Goal: Transaction & Acquisition: Purchase product/service

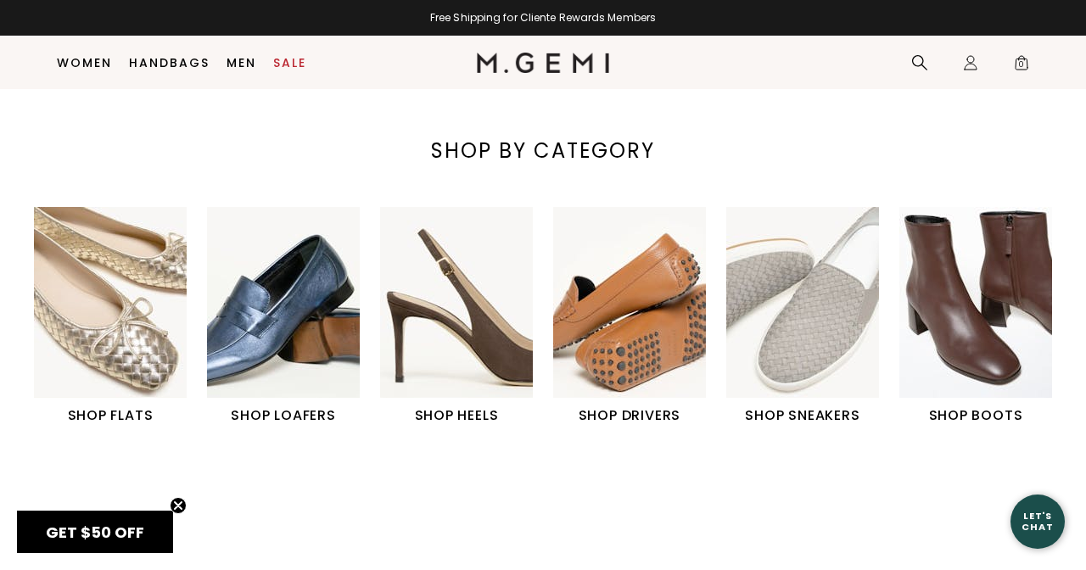
click at [301, 415] on h1 "SHOP LOAFERS" at bounding box center [283, 415] width 153 height 20
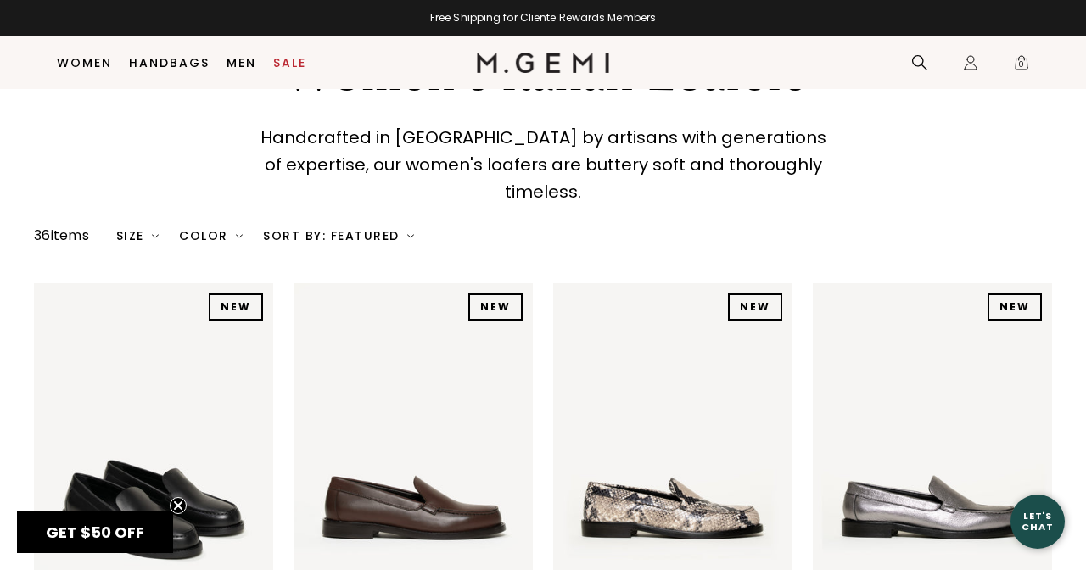
click at [131, 229] on div "Size" at bounding box center [137, 236] width 43 height 14
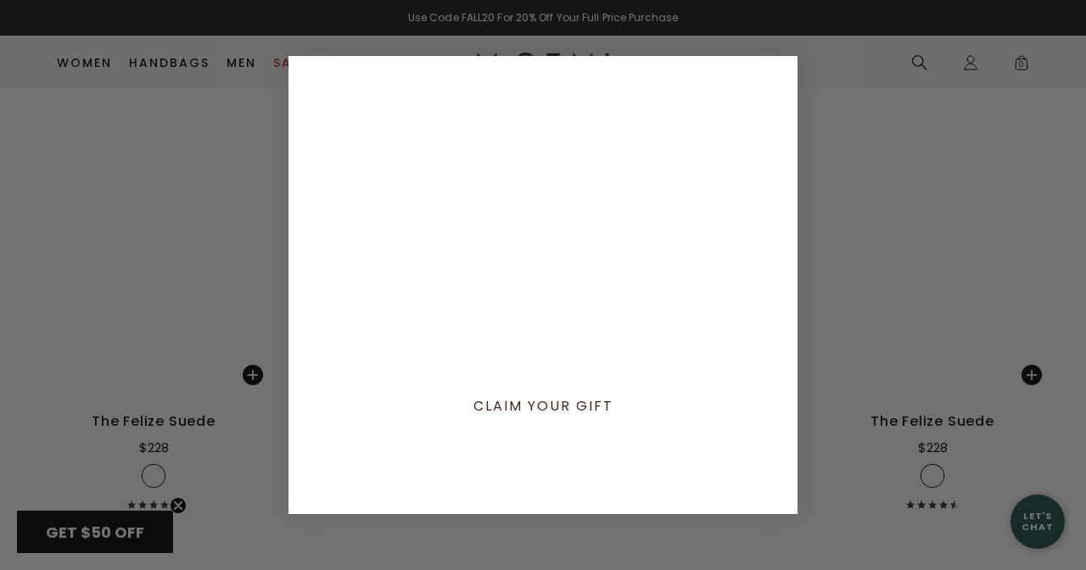
scroll to position [2909, 0]
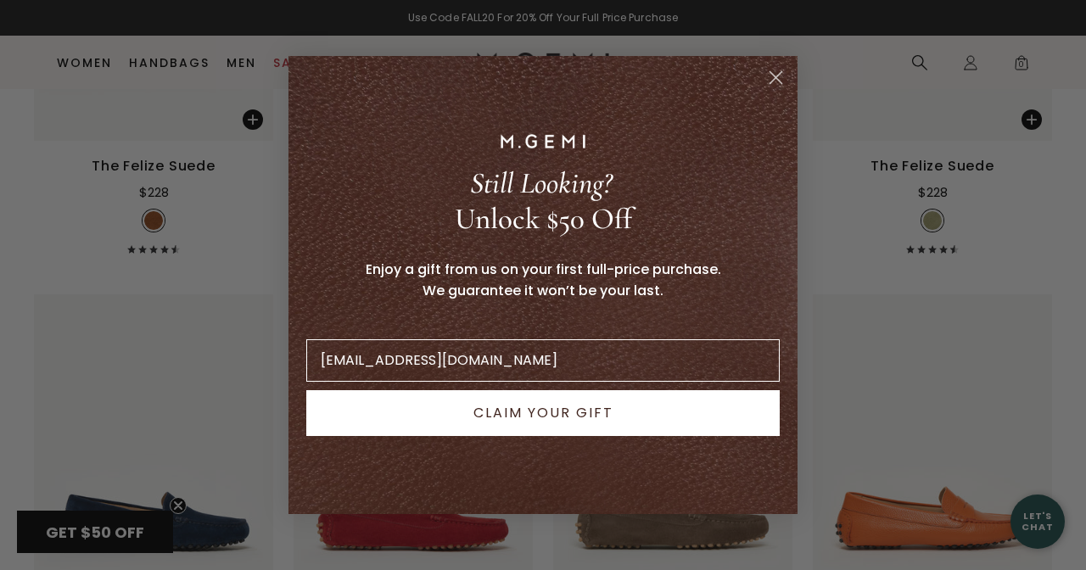
type input "[EMAIL_ADDRESS][DOMAIN_NAME]"
click at [500, 411] on button "CLAIM YOUR GIFT" at bounding box center [542, 413] width 473 height 46
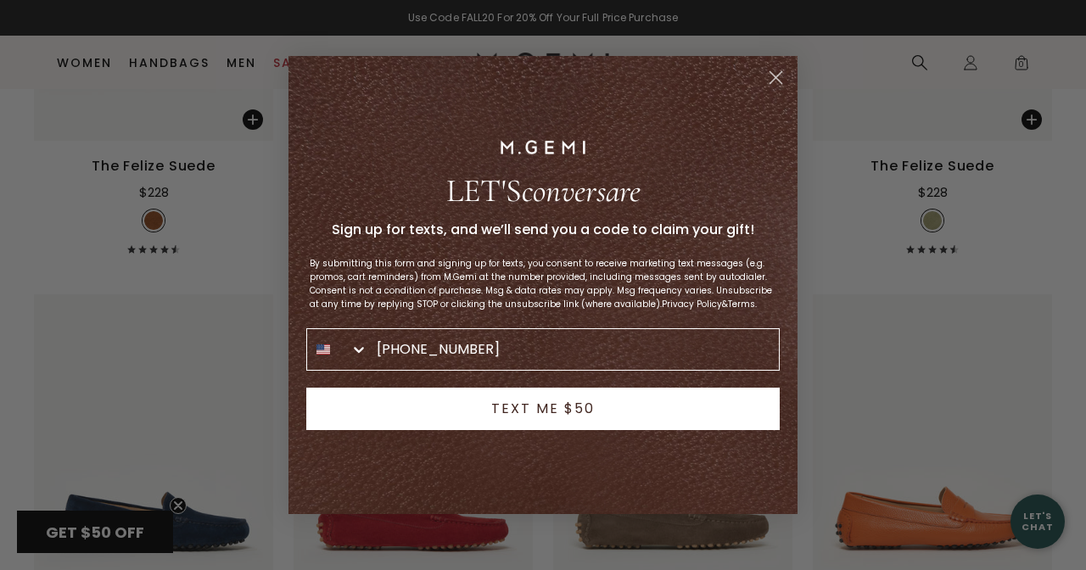
type input "[PHONE_NUMBER]"
click at [547, 401] on button "TEXT ME $50" at bounding box center [542, 409] width 473 height 42
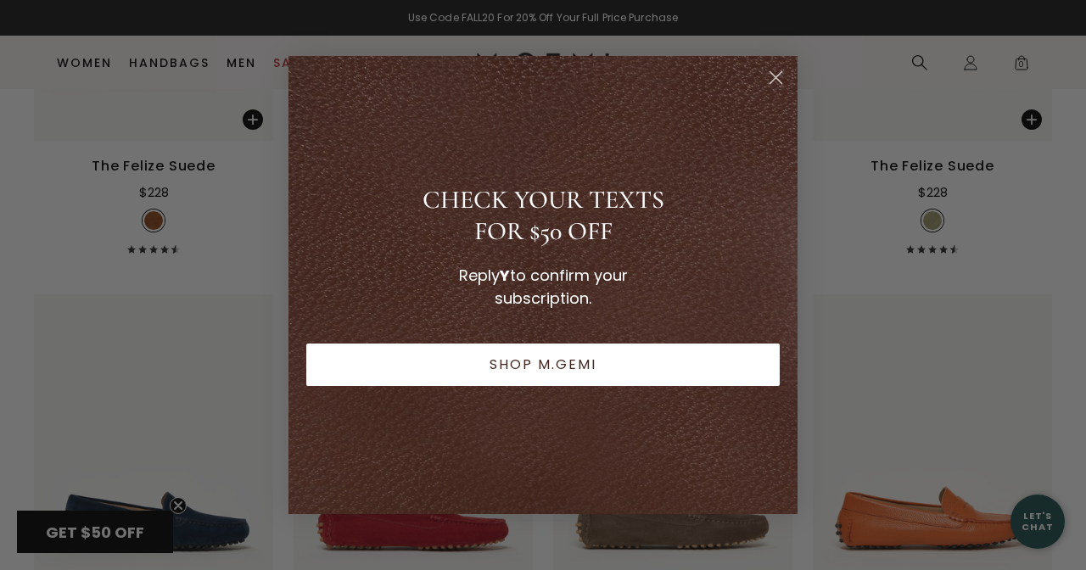
click at [572, 362] on button "SHOP M.GEMI" at bounding box center [542, 365] width 473 height 42
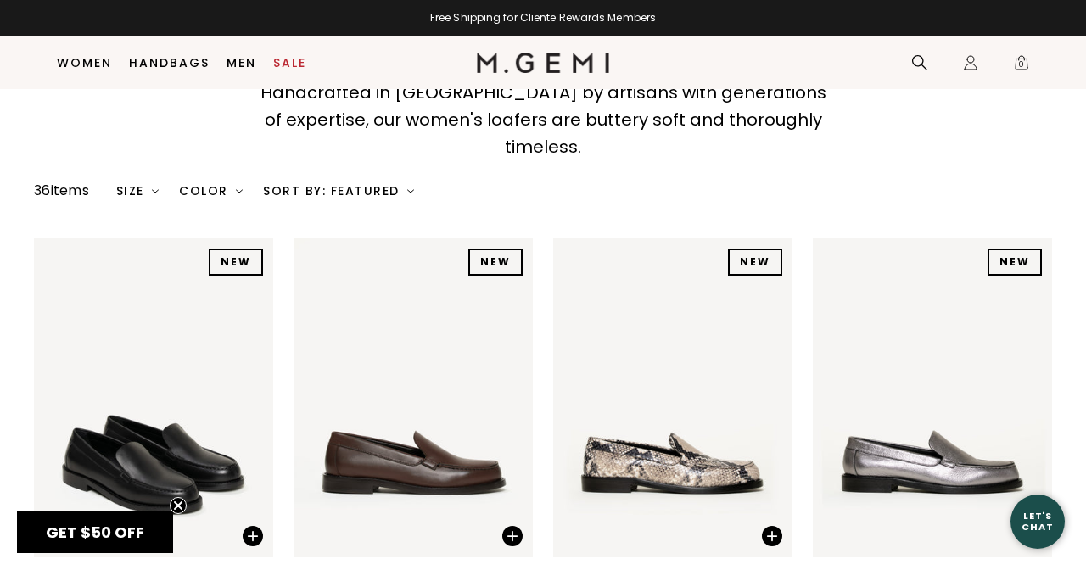
scroll to position [140, 0]
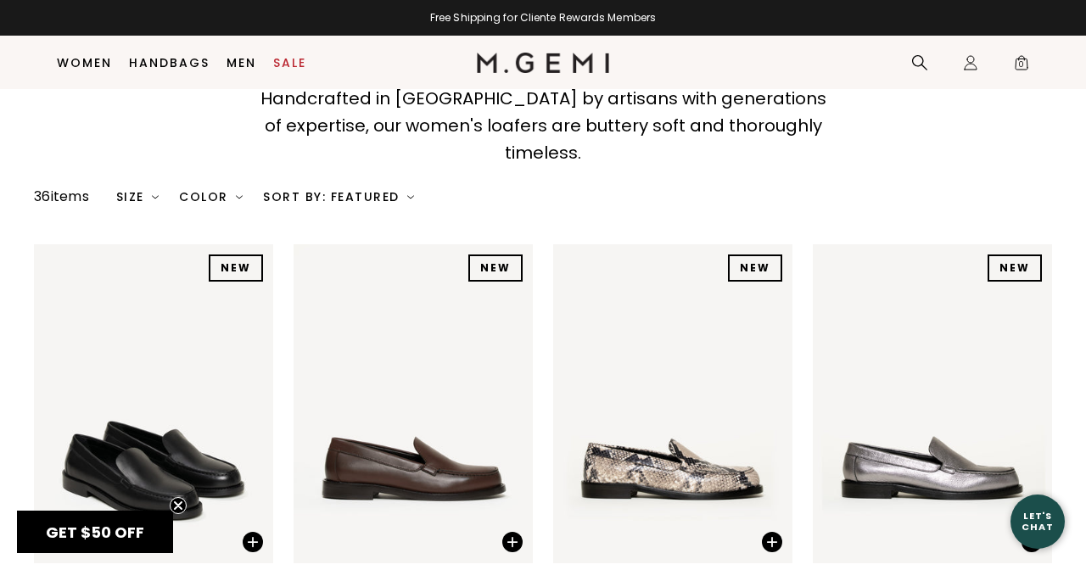
click at [208, 190] on div "Color" at bounding box center [211, 197] width 64 height 14
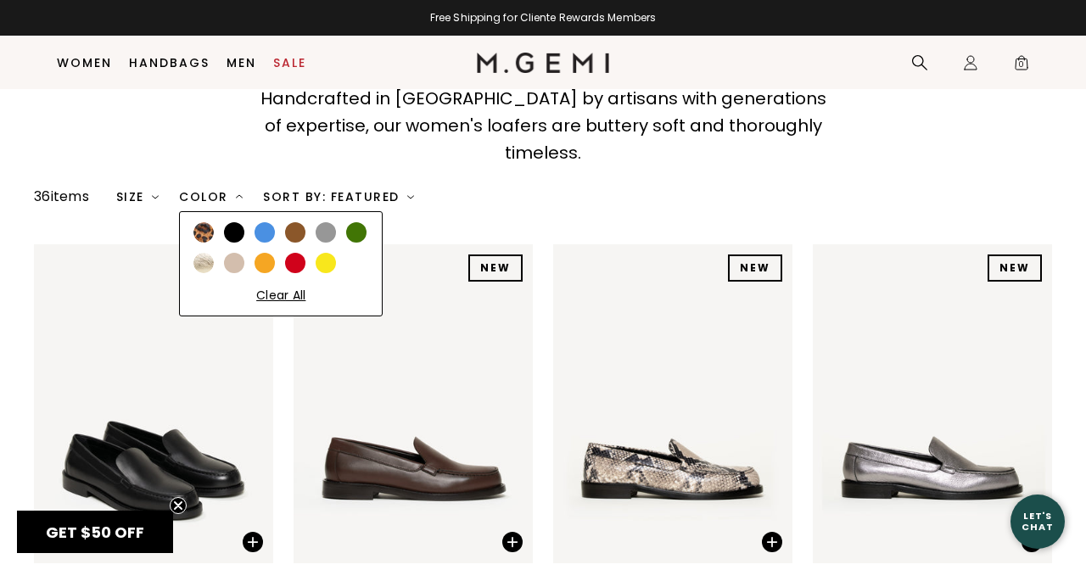
click at [300, 253] on div at bounding box center [295, 263] width 20 height 20
